Goal: Information Seeking & Learning: Find specific page/section

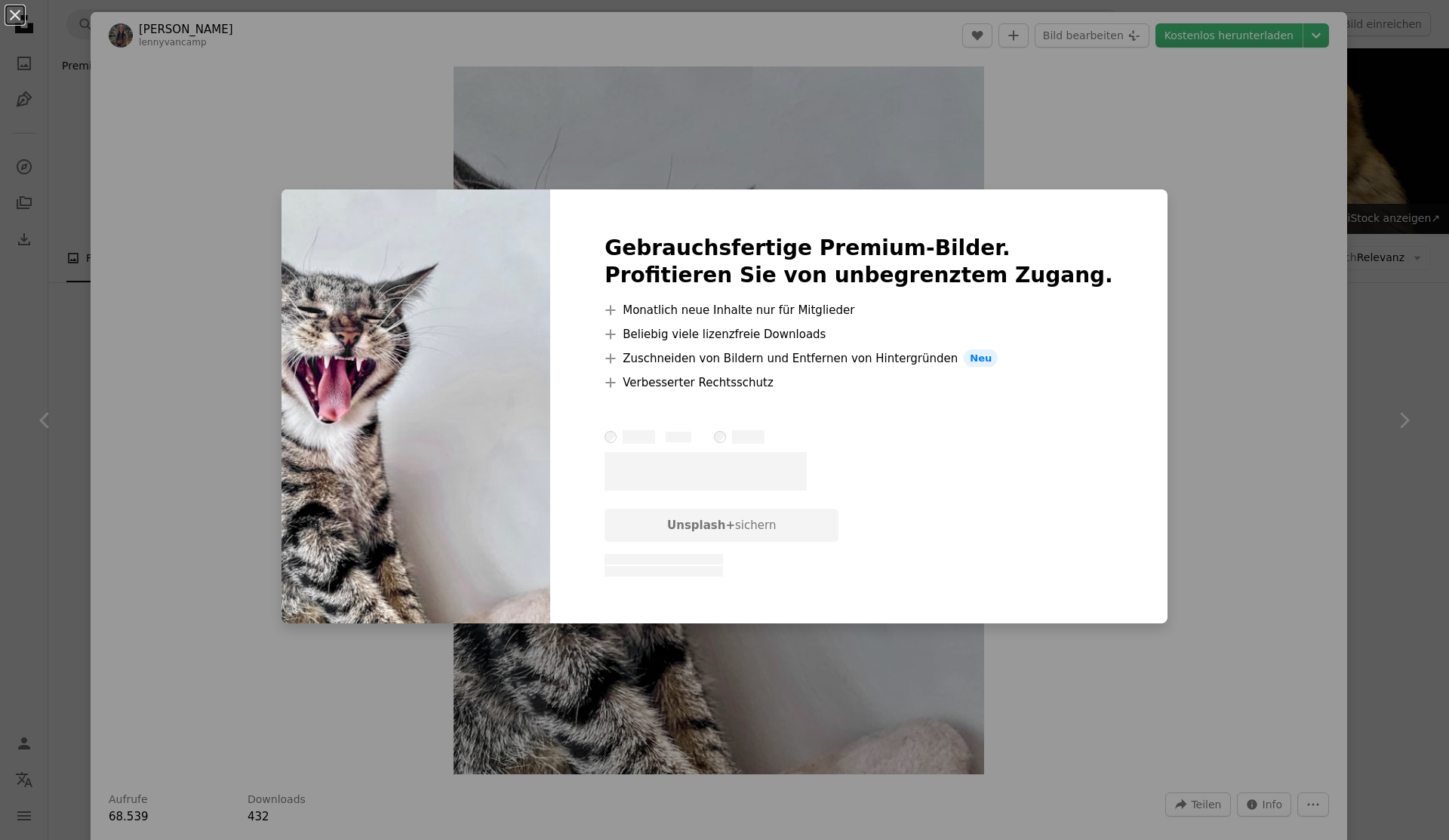
scroll to position [3543, 0]
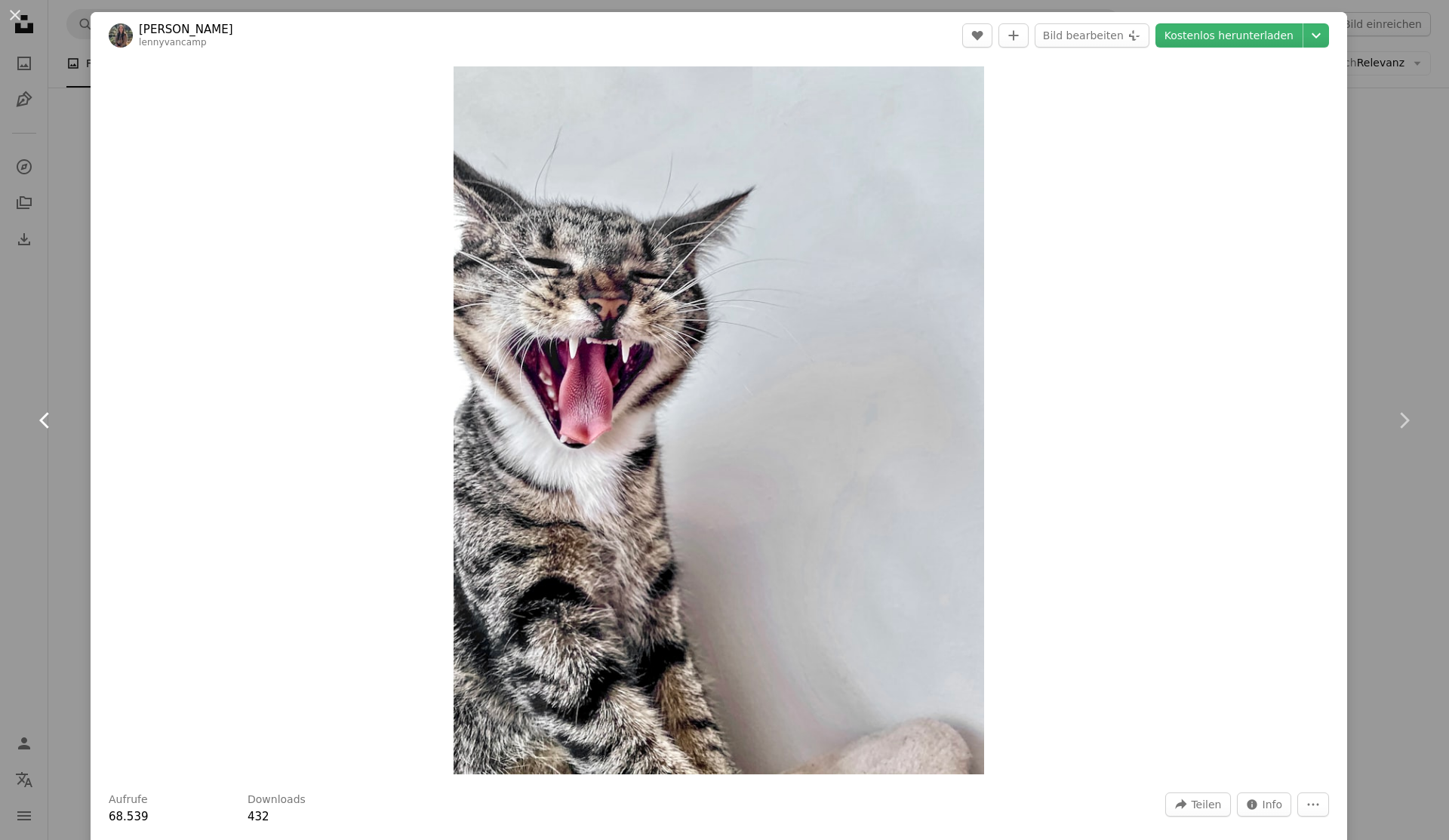
click at [37, 453] on link "Chevron left" at bounding box center [45, 420] width 91 height 145
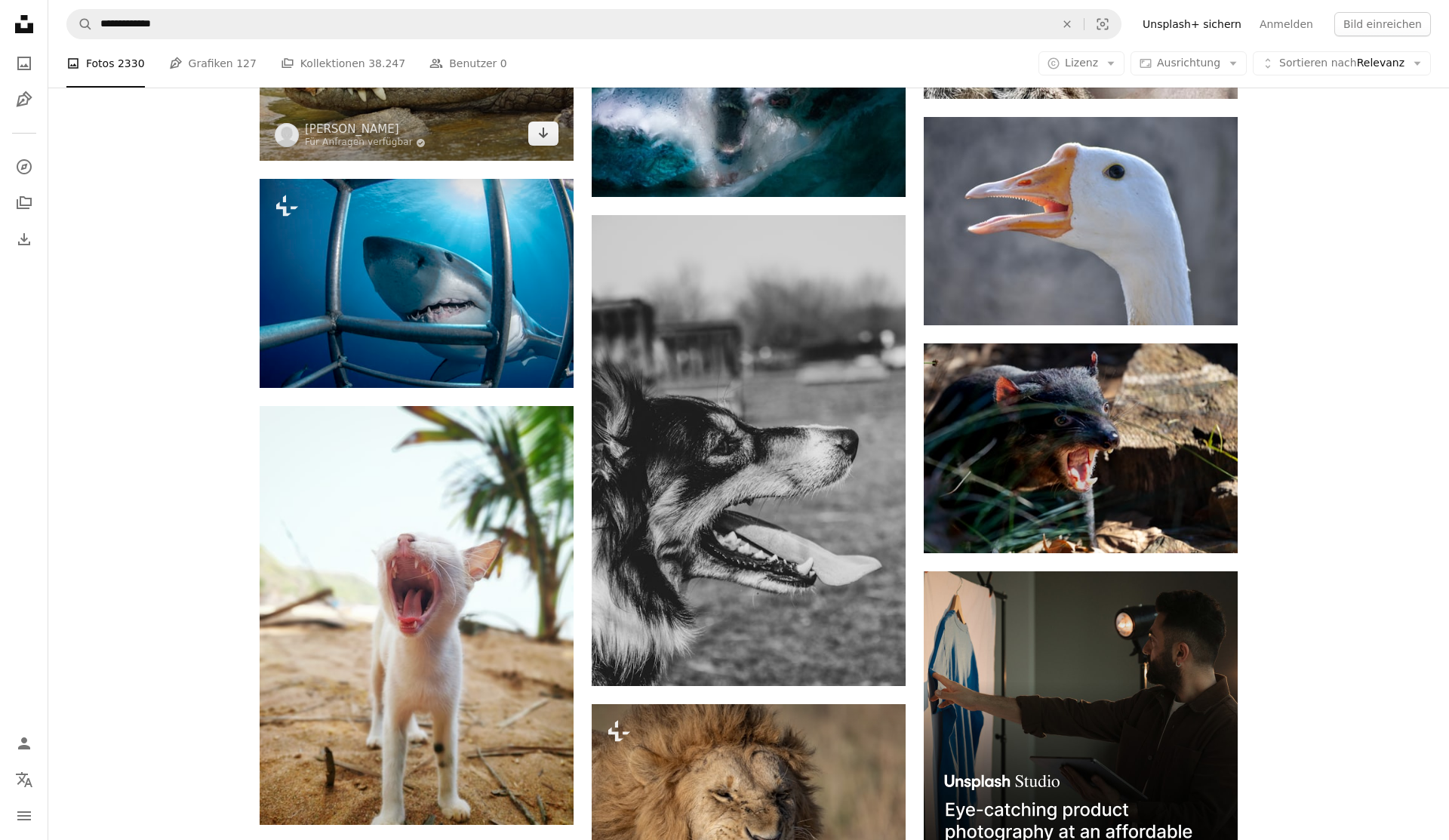
scroll to position [4319, 0]
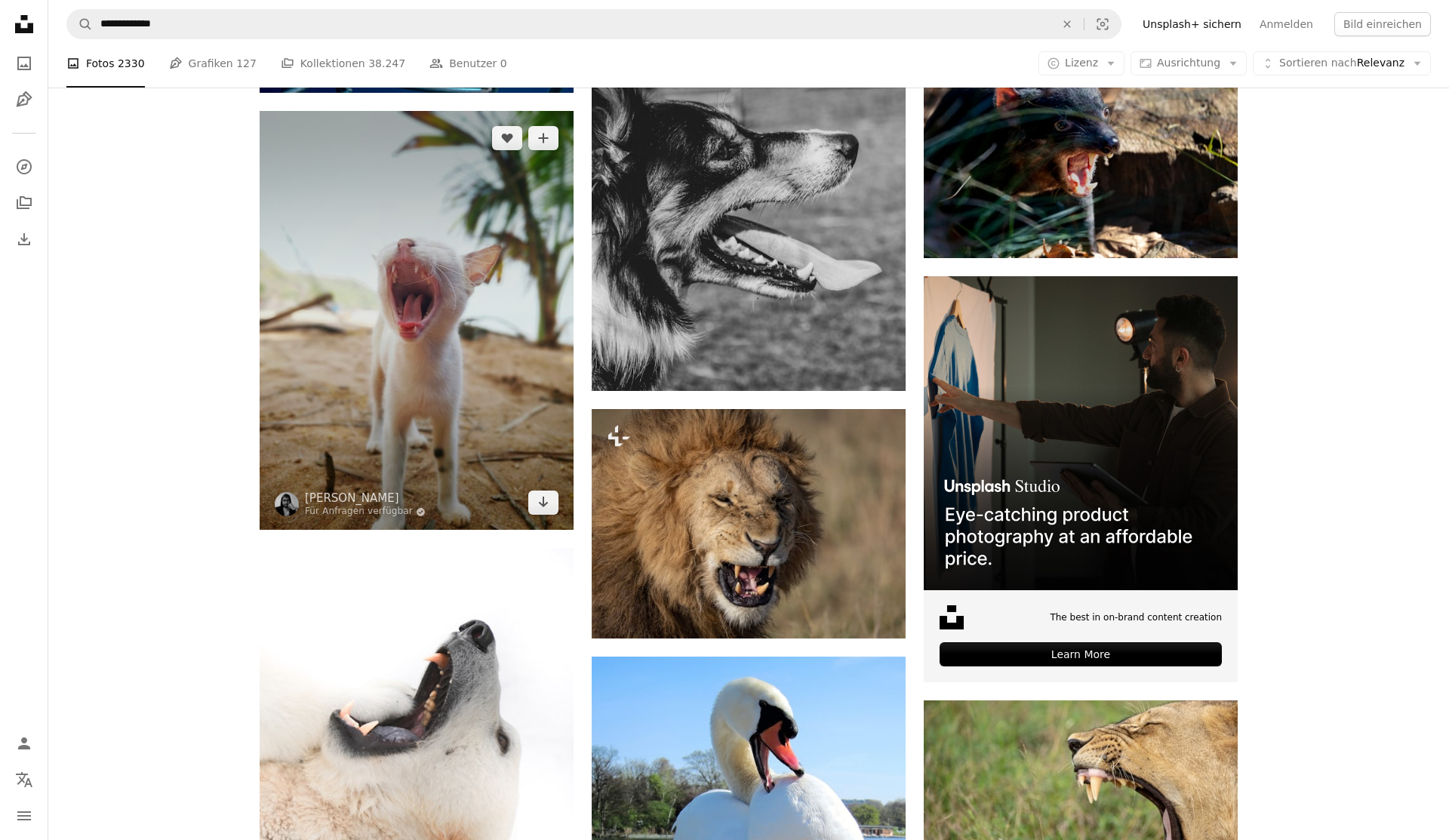
click at [468, 474] on img at bounding box center [416, 321] width 314 height 419
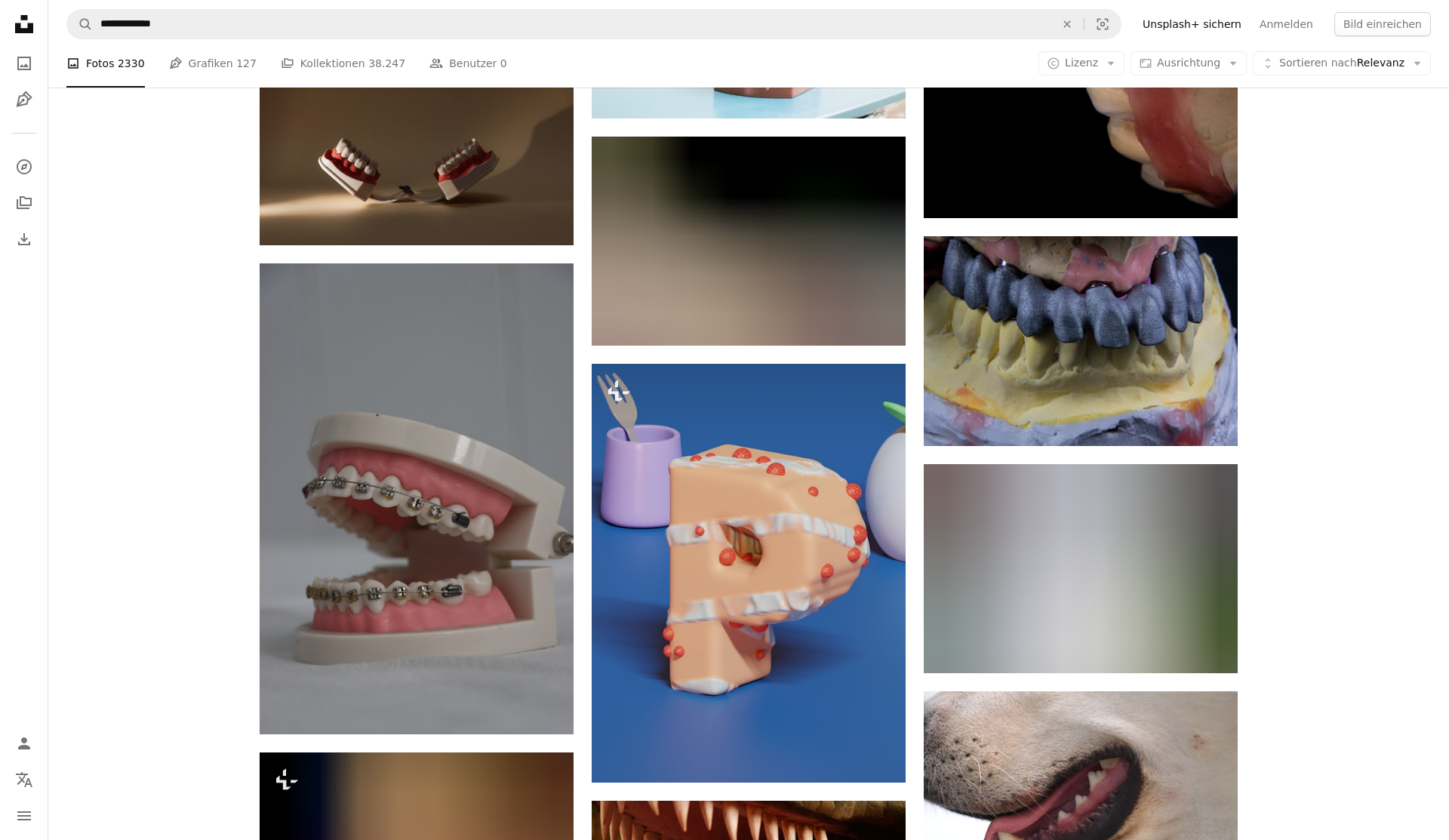
scroll to position [11627, 0]
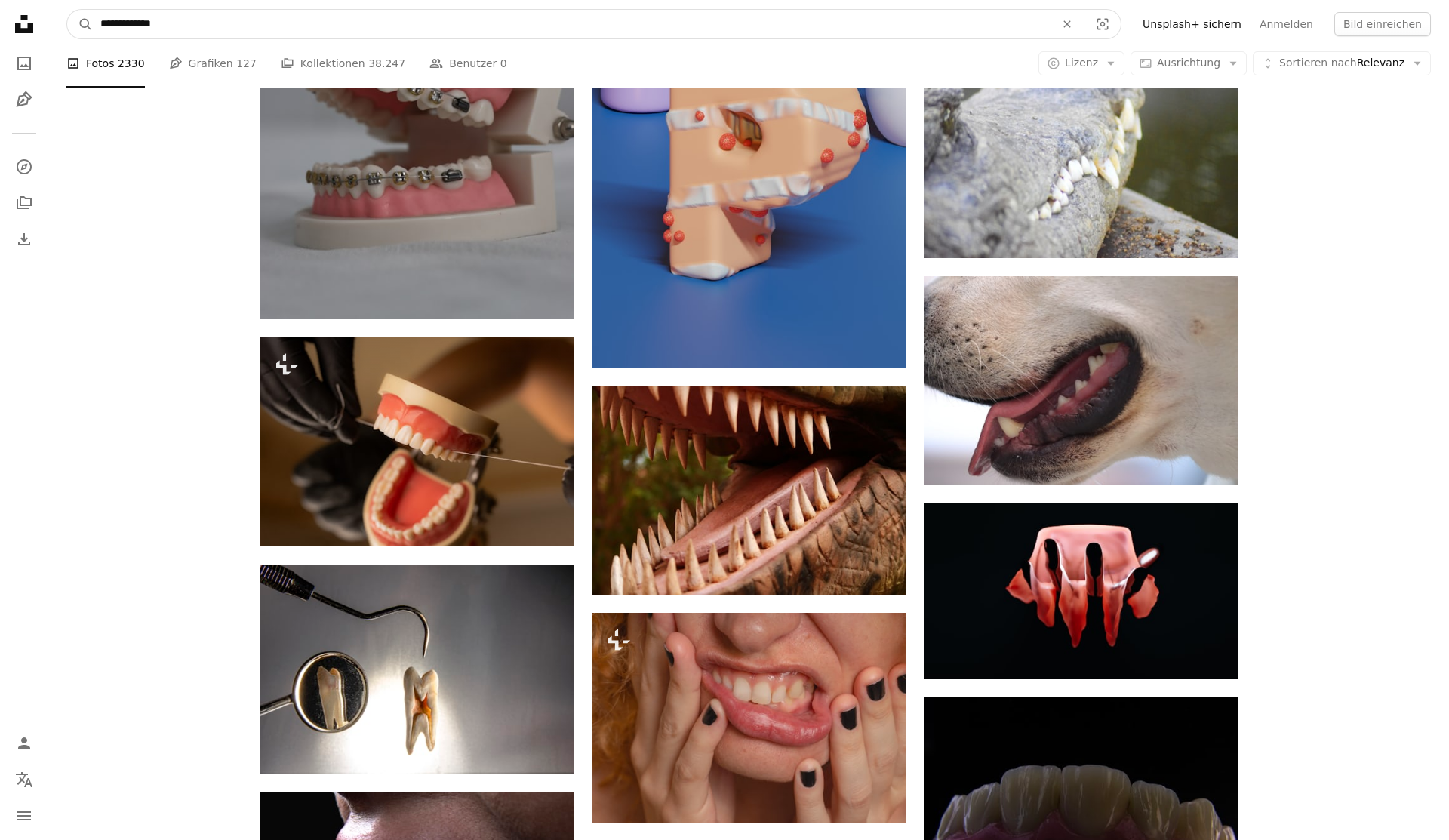
click at [294, 35] on input "**********" at bounding box center [572, 24] width 958 height 29
type input "**********"
click button "A magnifying glass" at bounding box center [80, 24] width 25 height 29
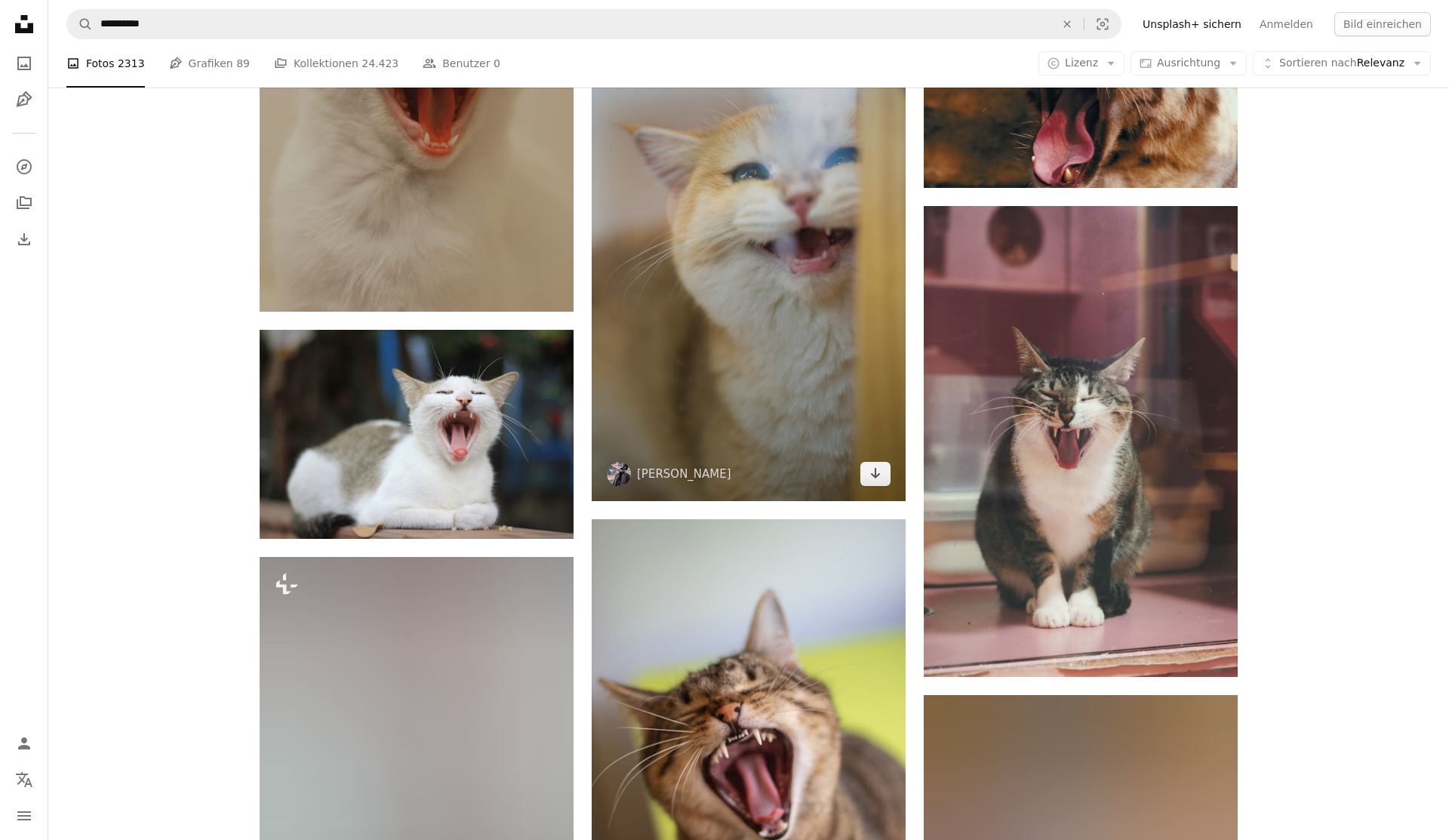
scroll to position [9877, 0]
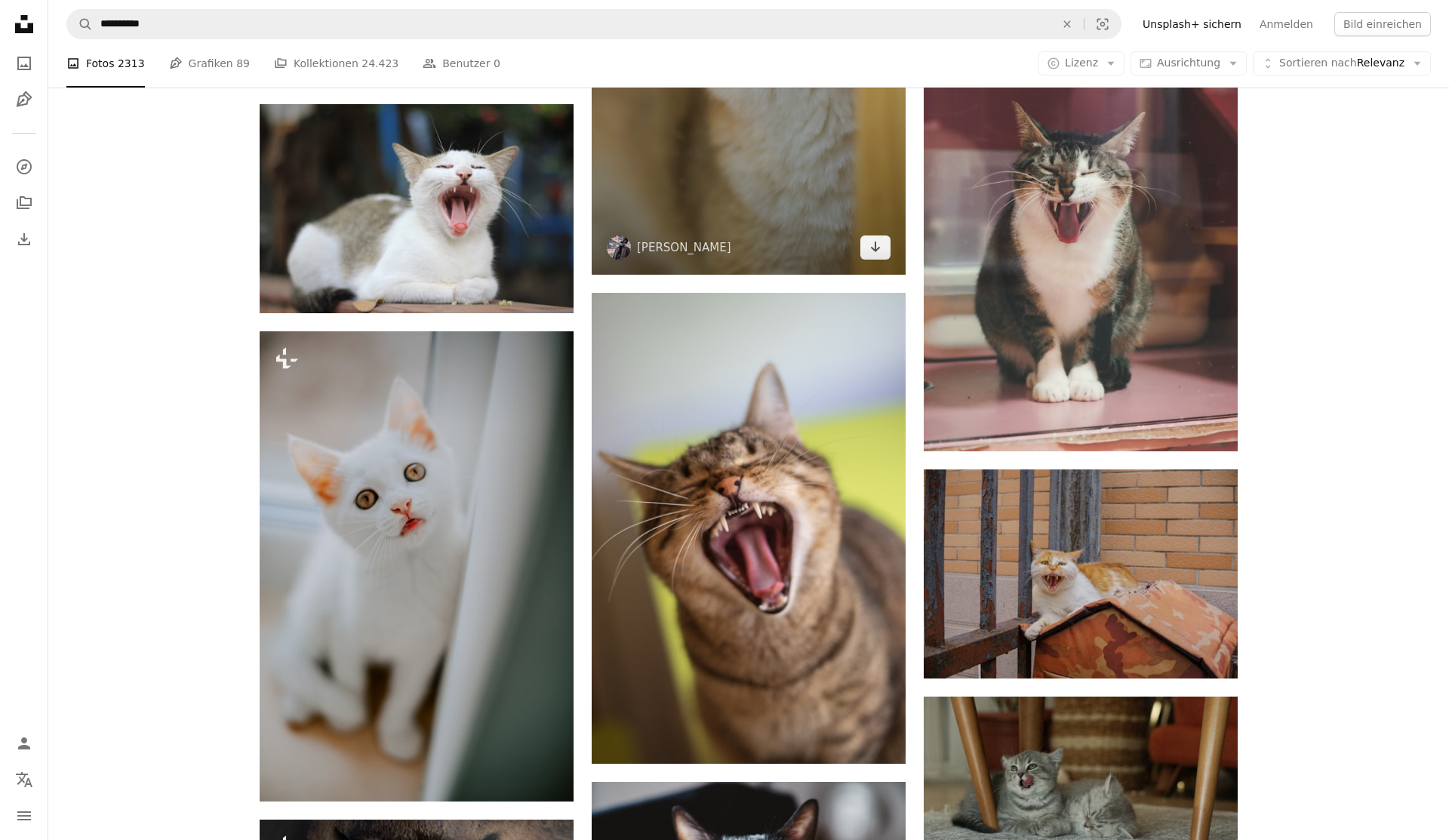
click at [770, 731] on img at bounding box center [748, 528] width 314 height 471
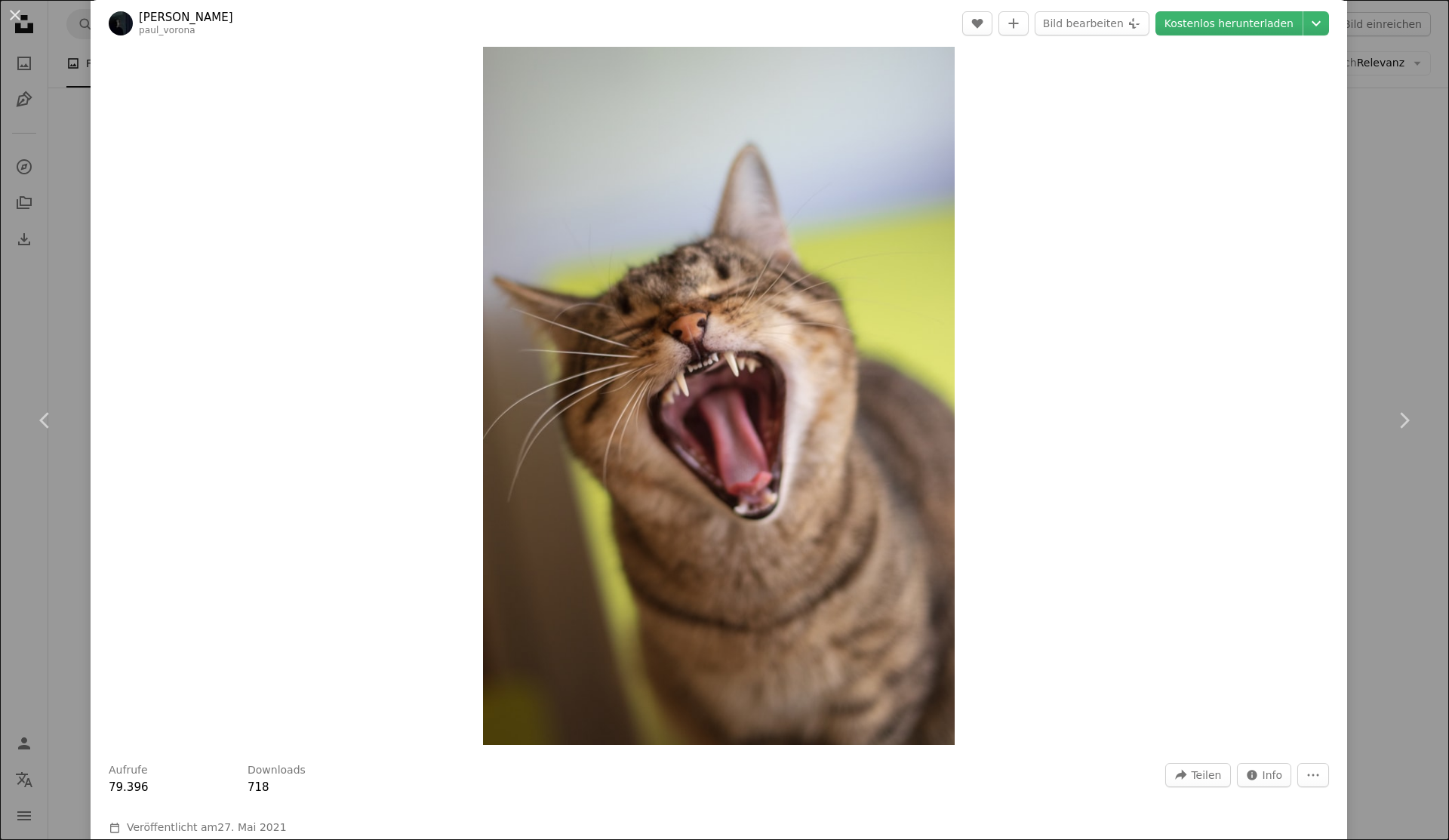
scroll to position [28, 0]
click at [33, 199] on div "An X shape Chevron left Chevron right [PERSON_NAME] paul_vorona A heart A plus …" at bounding box center [724, 420] width 1449 height 840
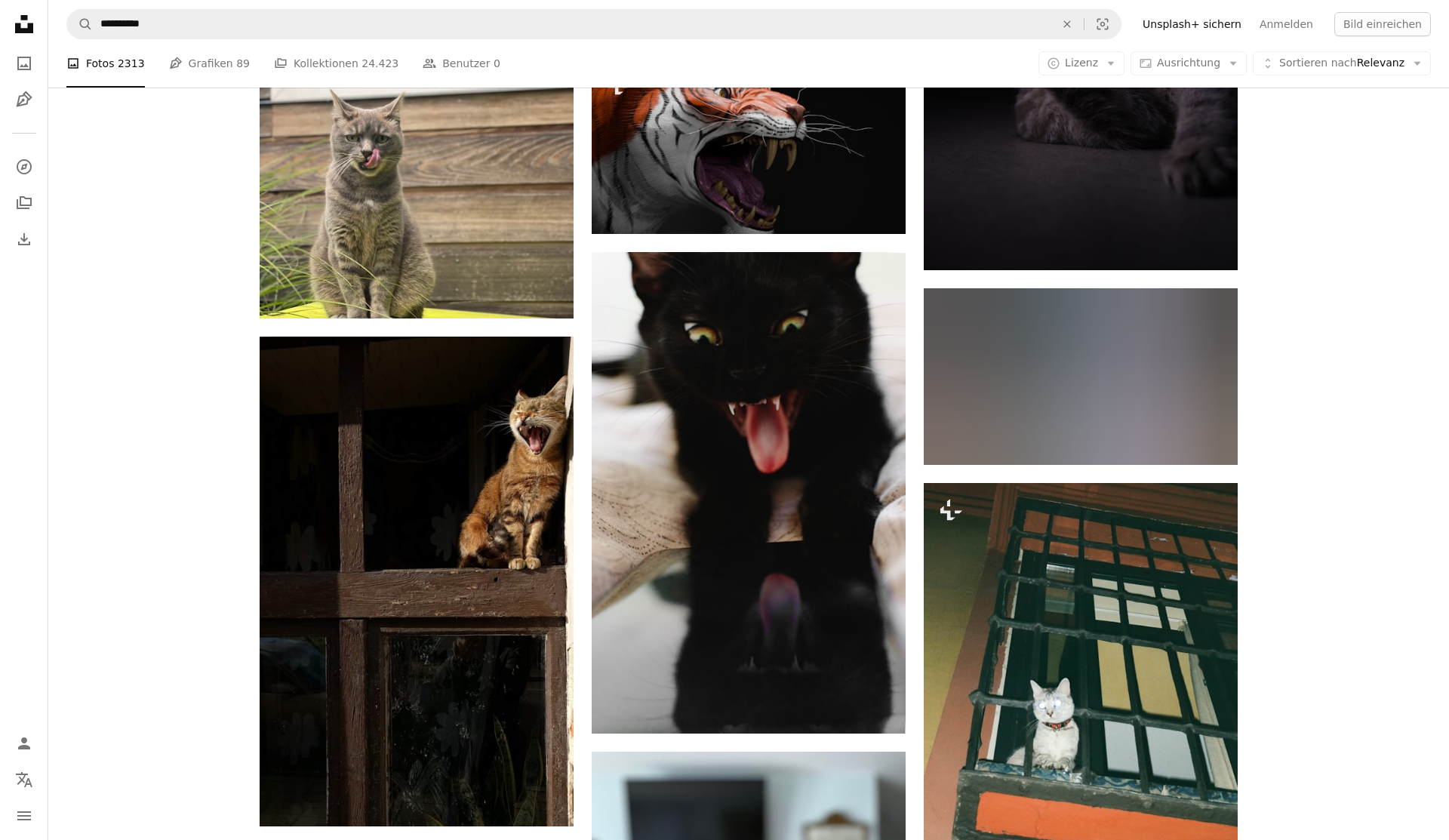
scroll to position [19268, 0]
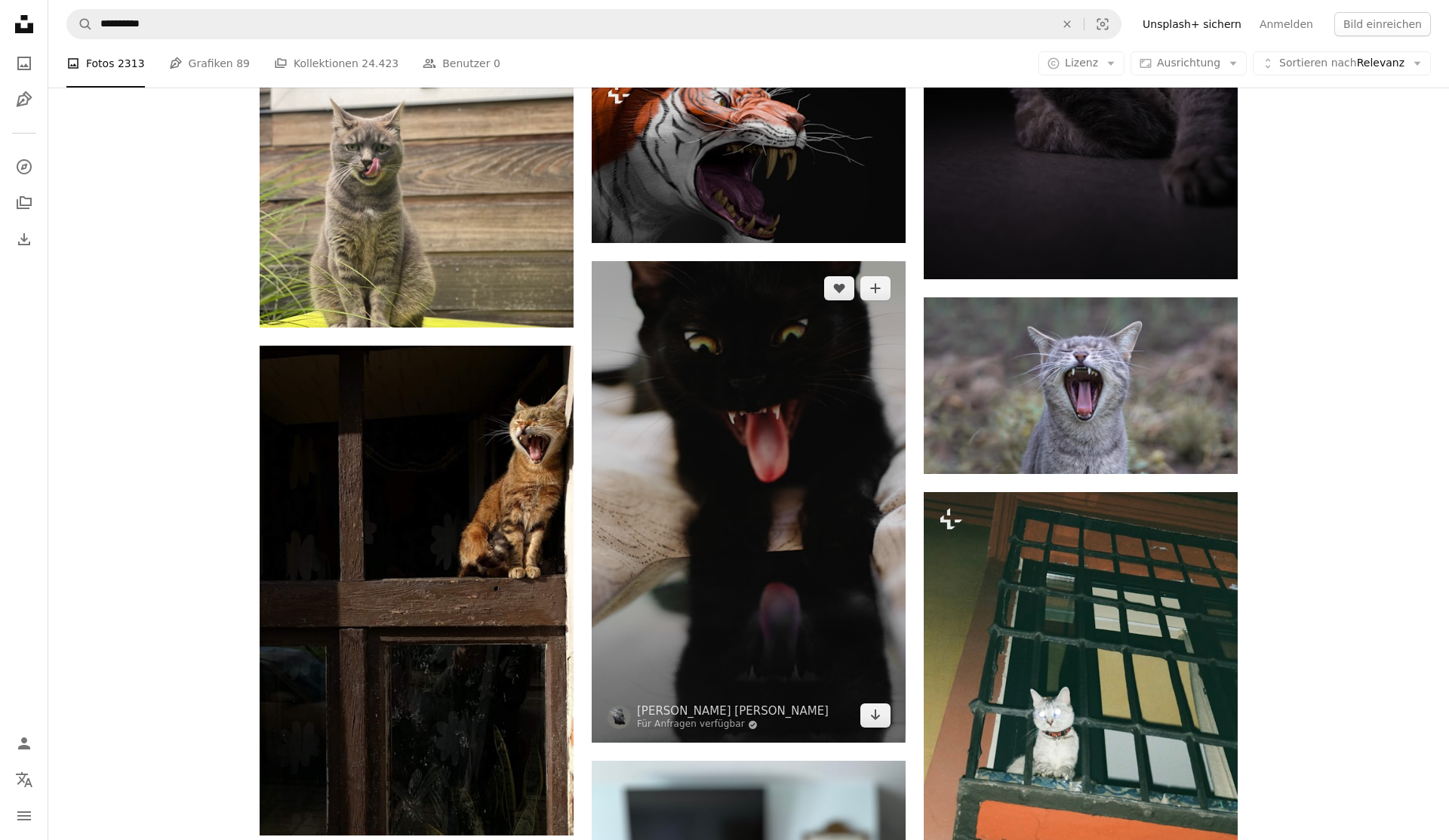
click at [762, 485] on img at bounding box center [748, 502] width 314 height 481
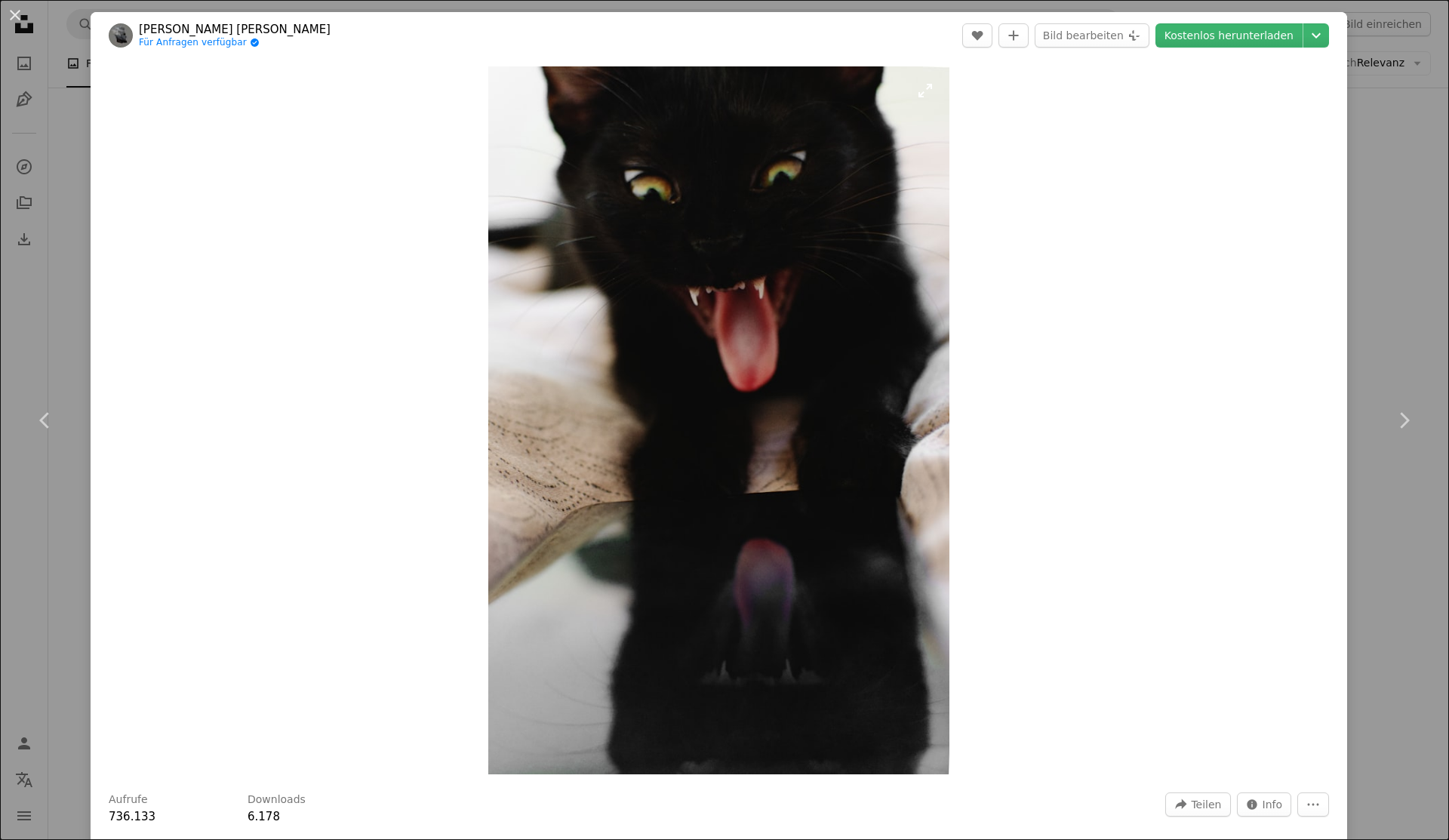
click at [710, 277] on img "Dieses Bild heranzoomen" at bounding box center [719, 420] width 462 height 708
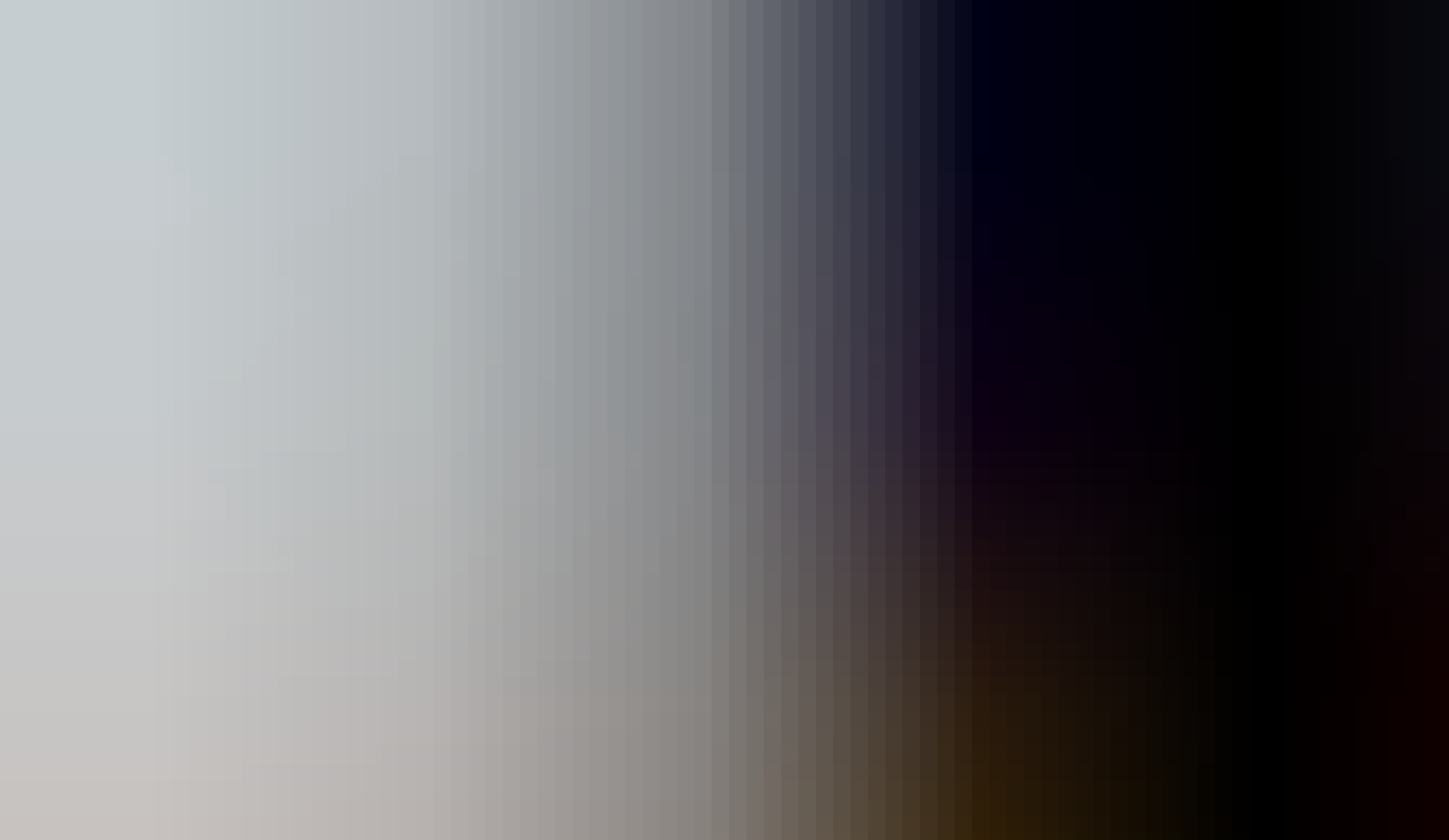
scroll to position [692, 0]
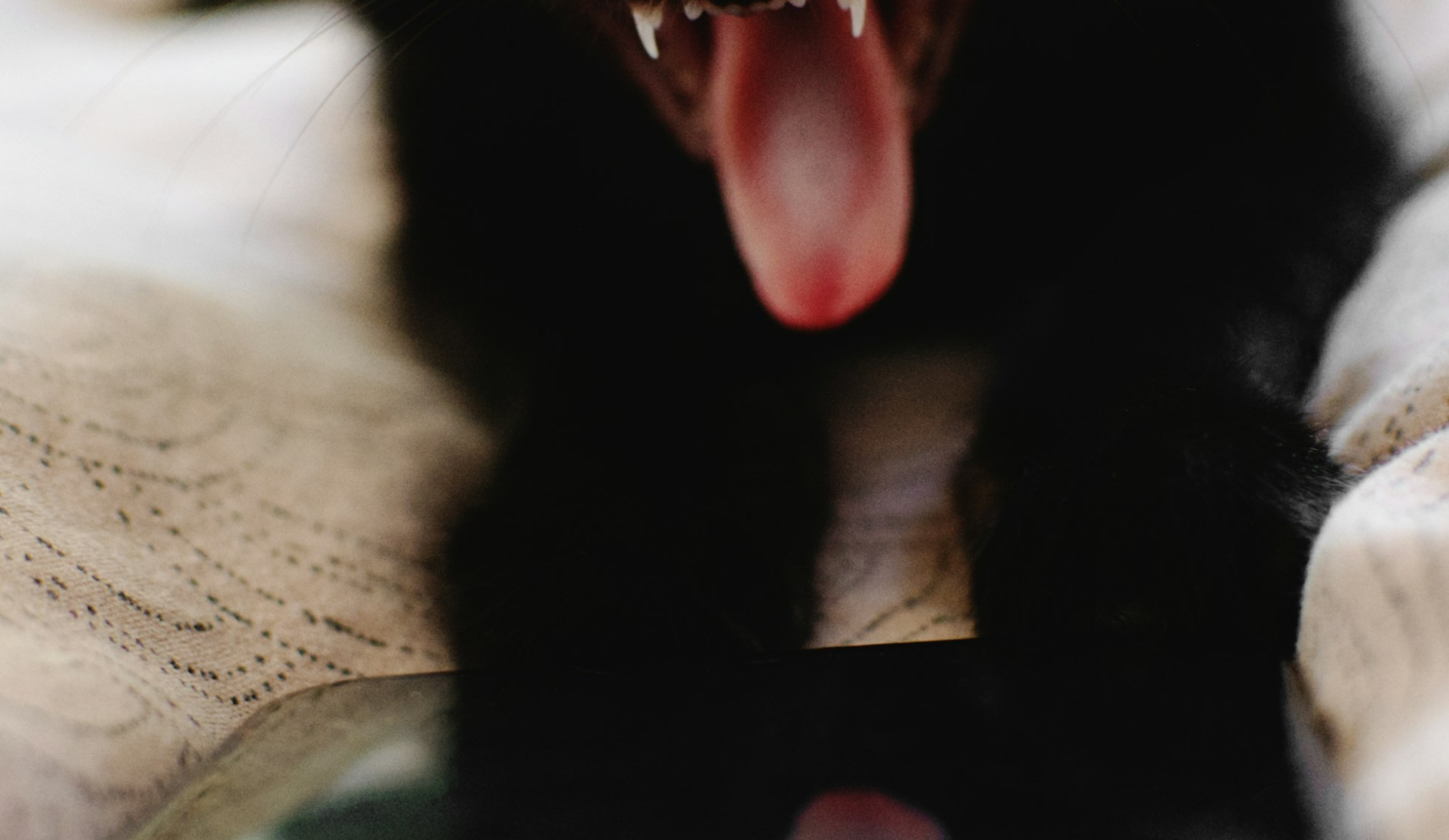
click at [710, 277] on img "Dieses Bild herauszoomen" at bounding box center [724, 419] width 1451 height 2224
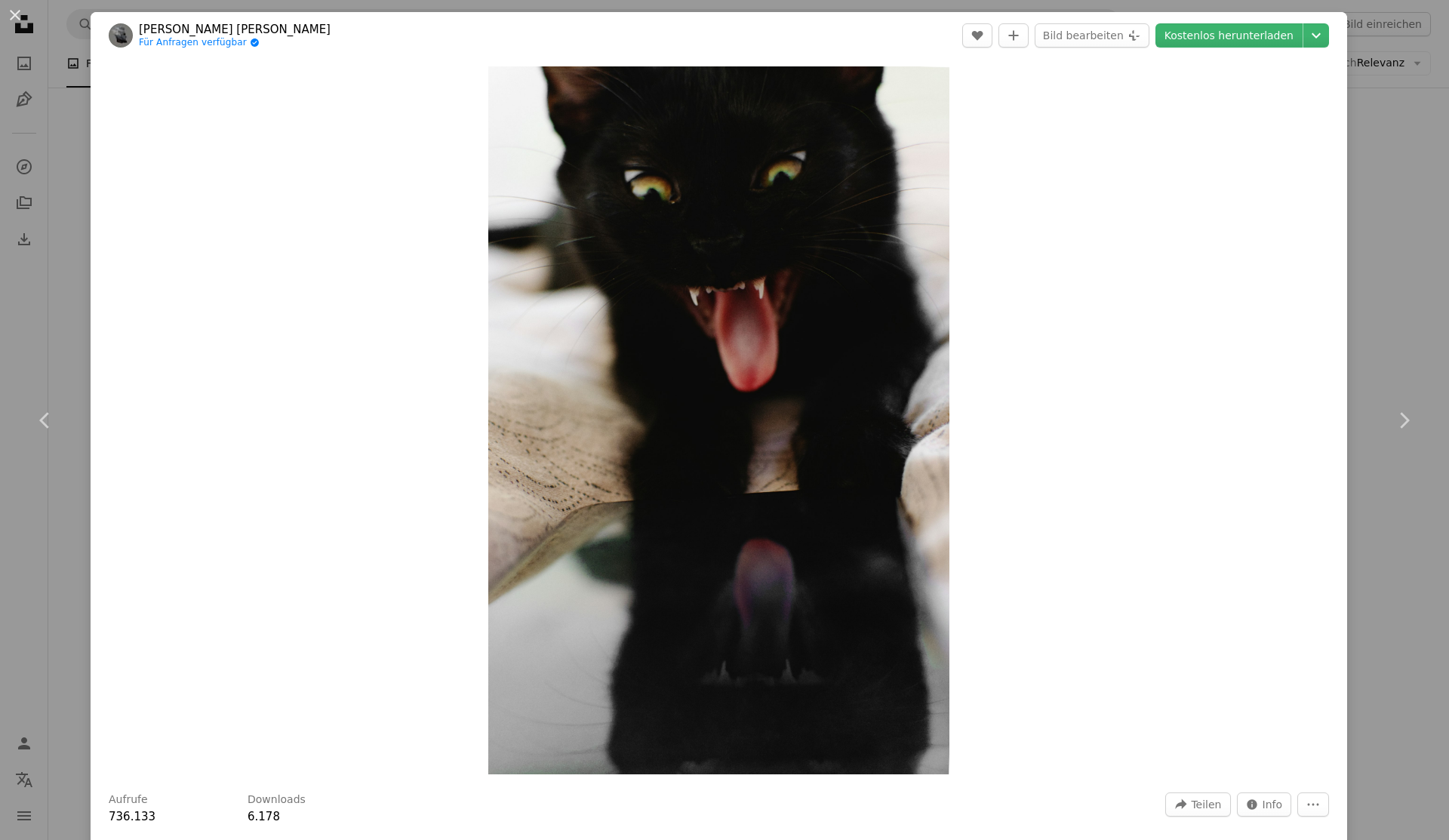
click at [77, 169] on div "An X shape Chevron left Chevron right Tudor Baciu Für Anfragen verfügbar A chec…" at bounding box center [724, 420] width 1449 height 840
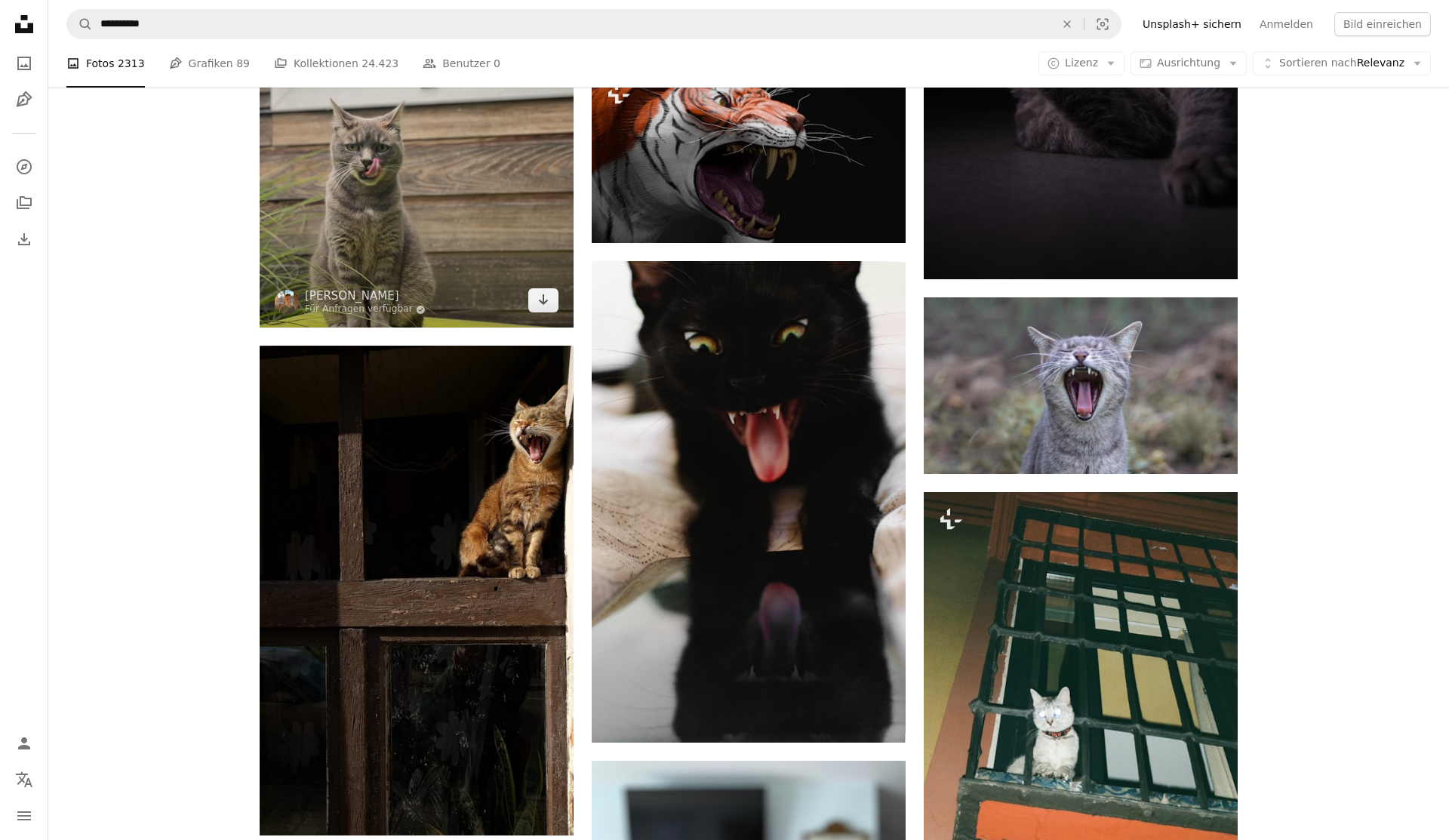
click at [392, 248] on img at bounding box center [416, 148] width 314 height 358
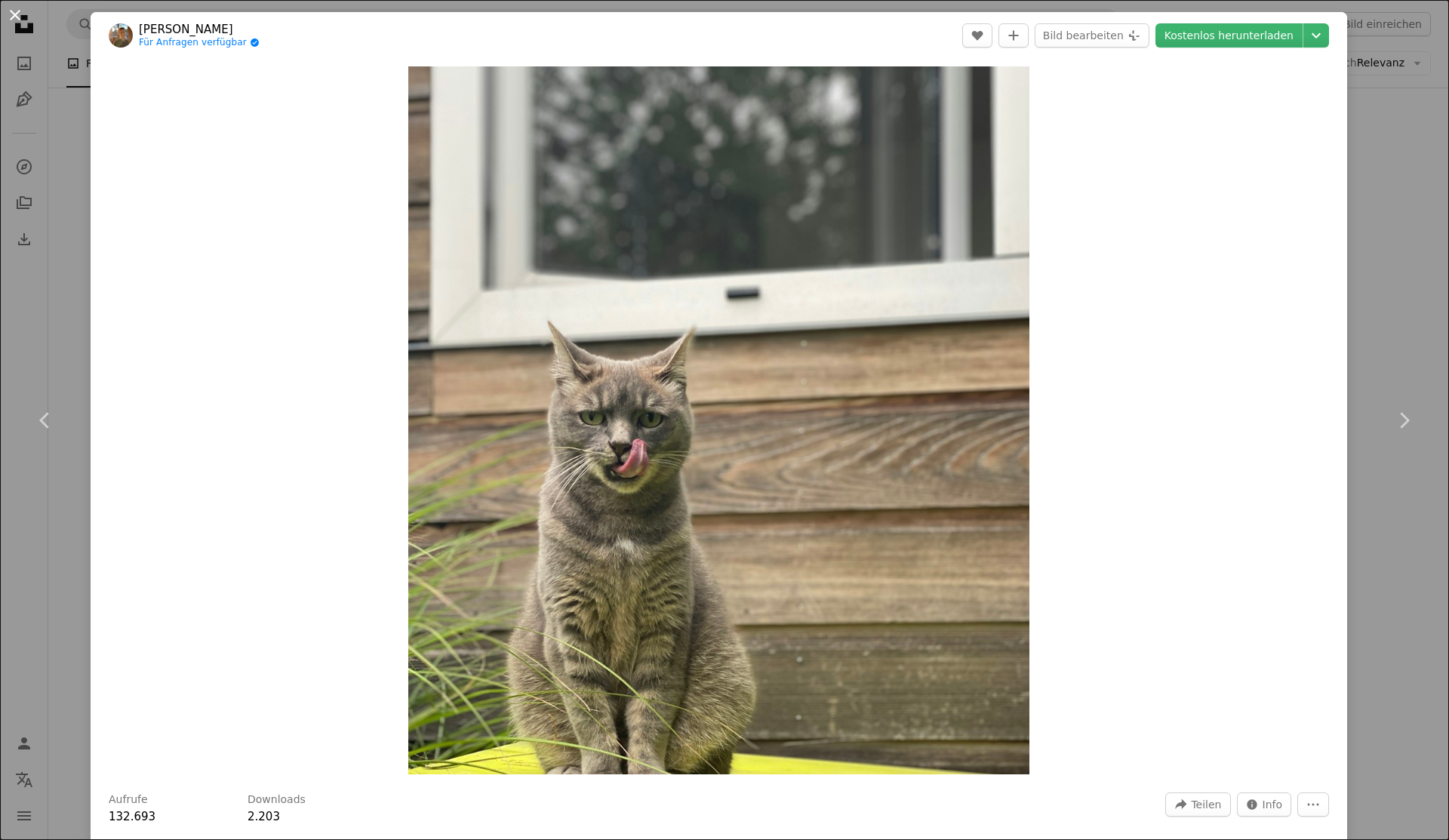
click at [16, 17] on button "An X shape" at bounding box center [15, 15] width 19 height 19
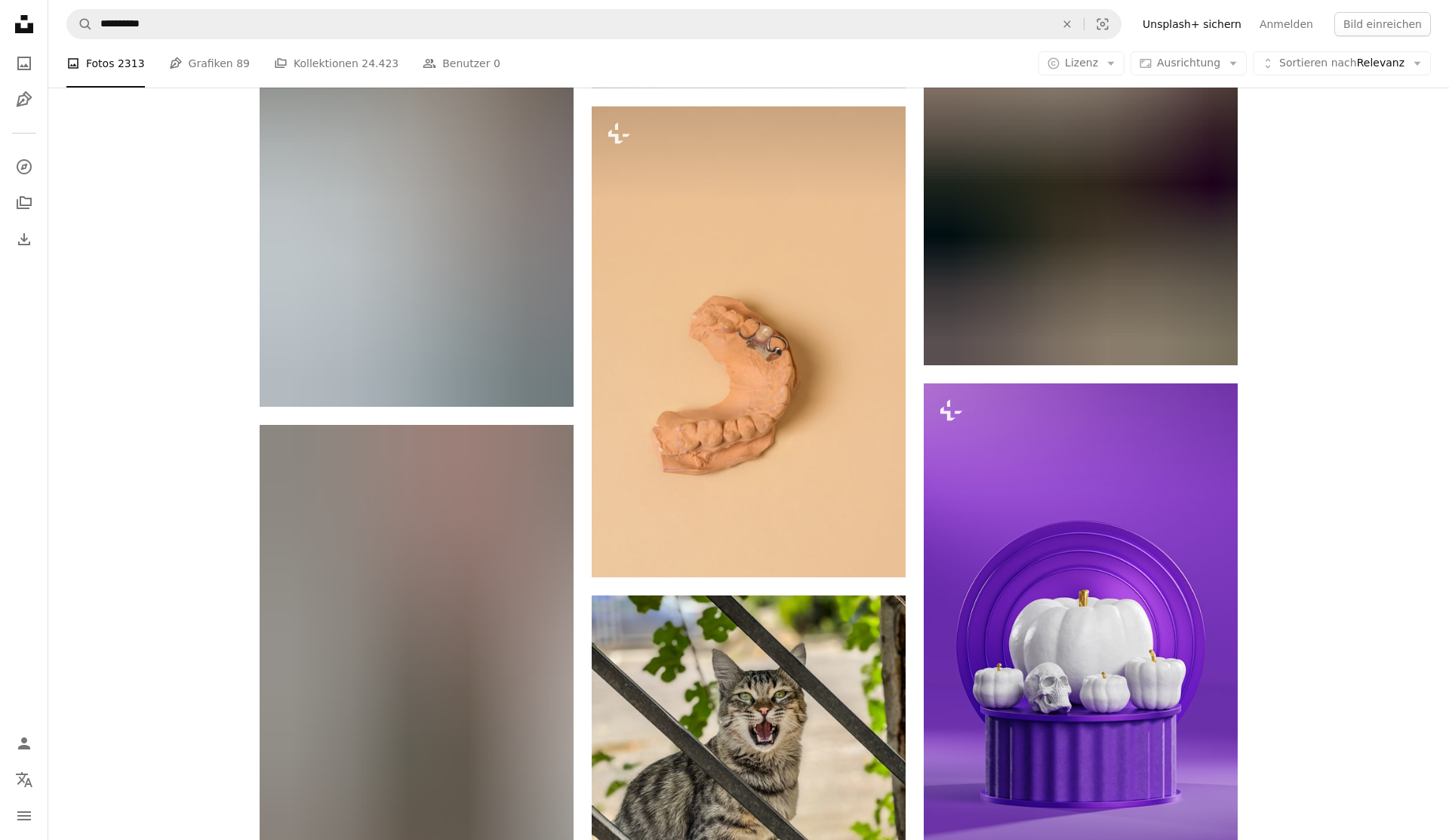
scroll to position [26189, 0]
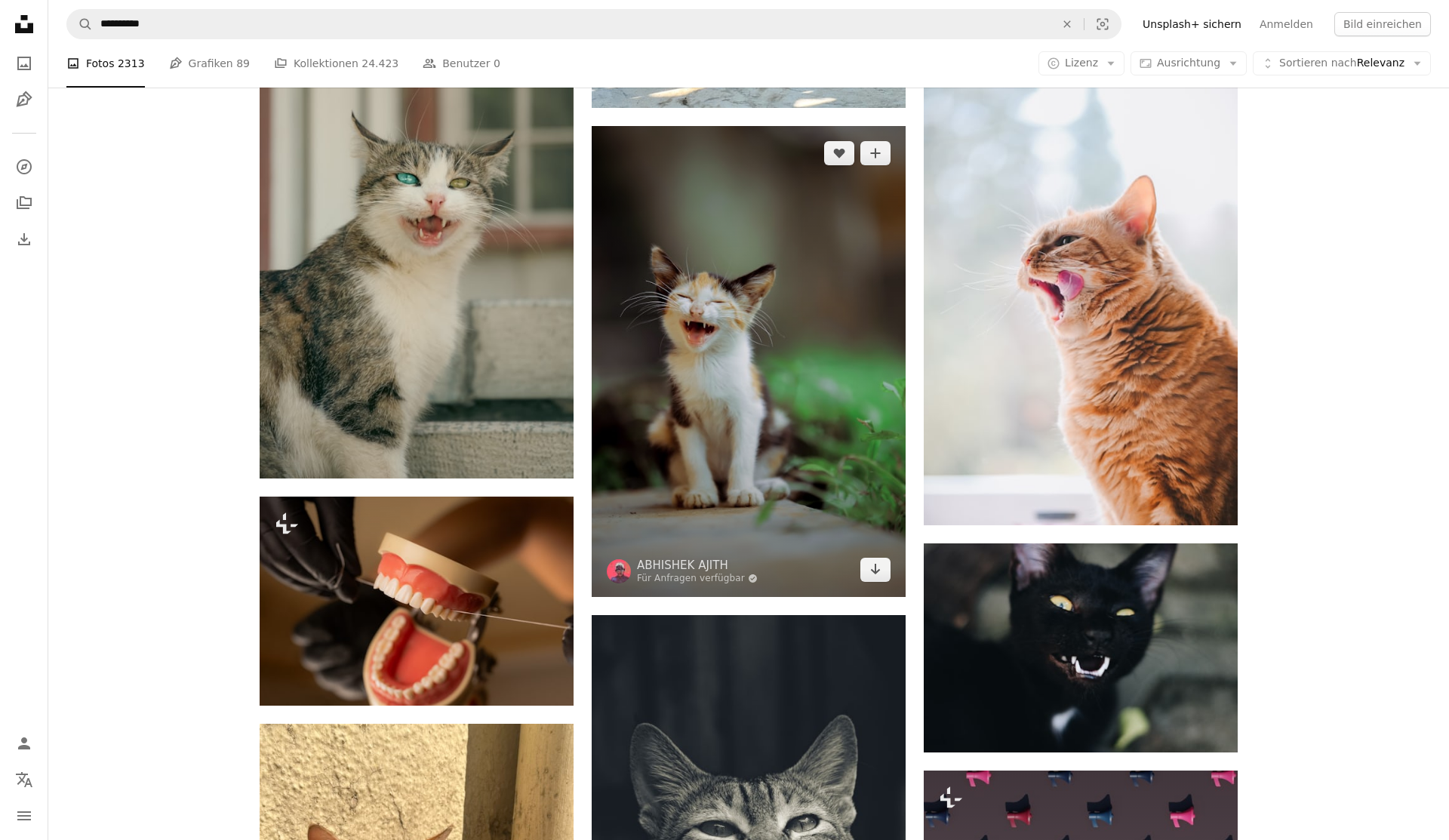
click at [738, 317] on img at bounding box center [748, 361] width 314 height 471
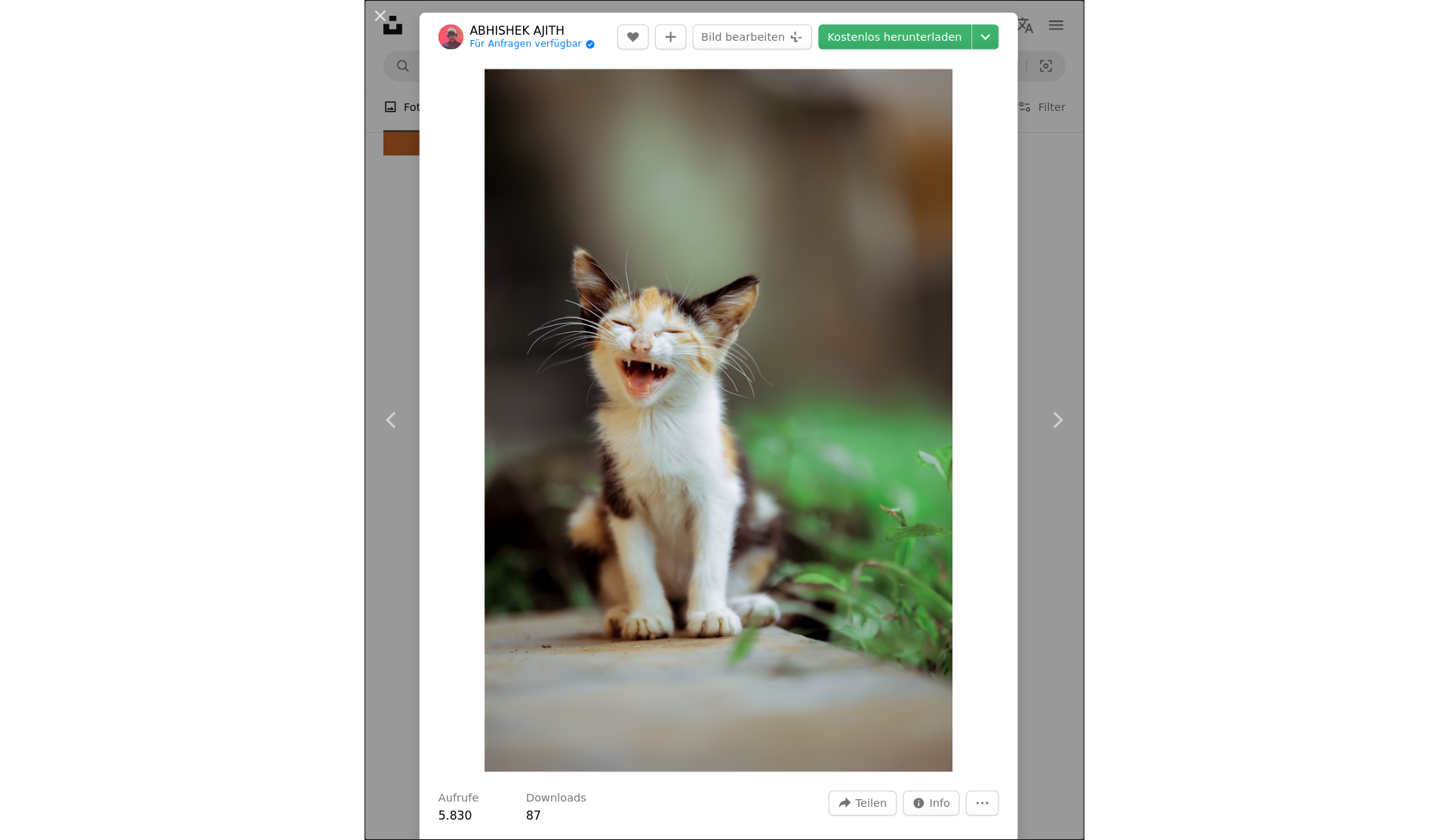
scroll to position [31179, 0]
